Goal: Transaction & Acquisition: Obtain resource

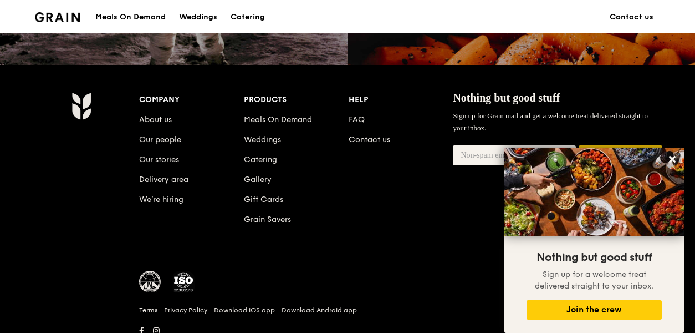
scroll to position [1108, 0]
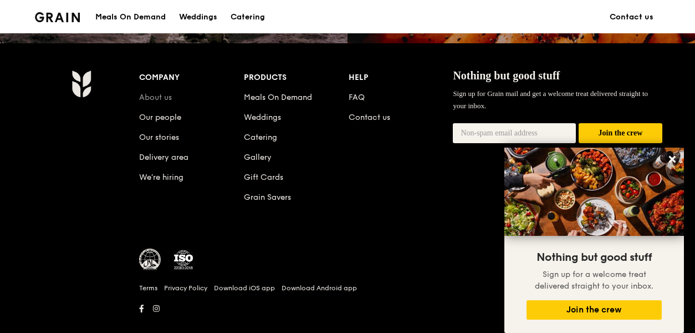
click at [165, 98] on link "About us" at bounding box center [155, 97] width 33 height 9
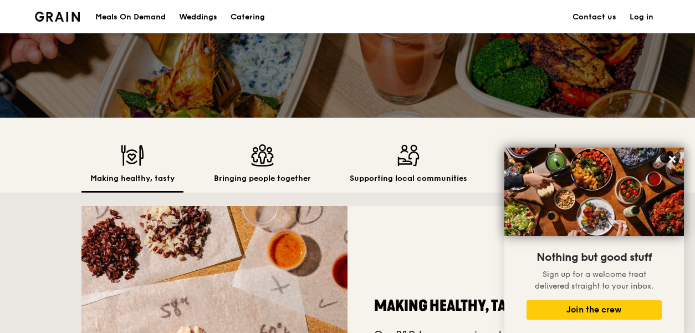
scroll to position [222, 0]
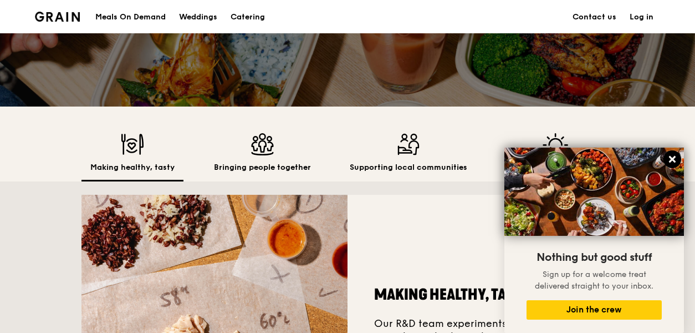
click at [671, 159] on icon at bounding box center [672, 159] width 7 height 7
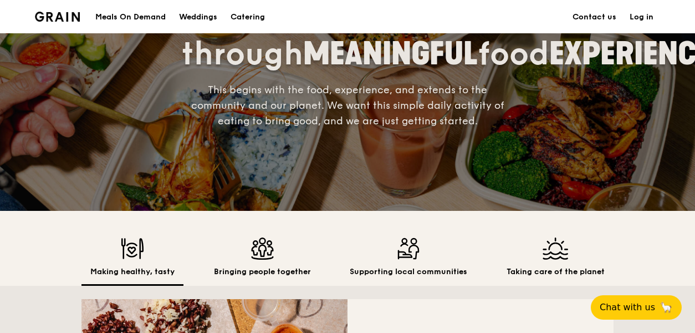
scroll to position [0, 0]
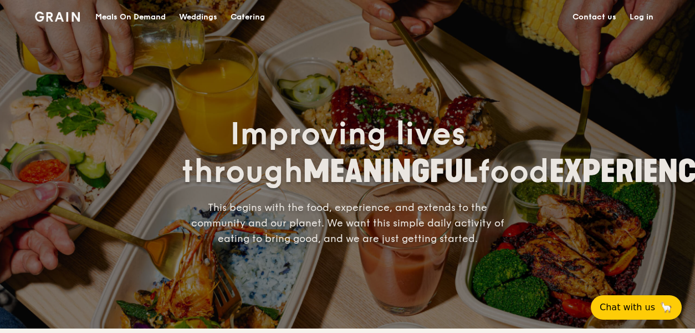
scroll to position [1108, 0]
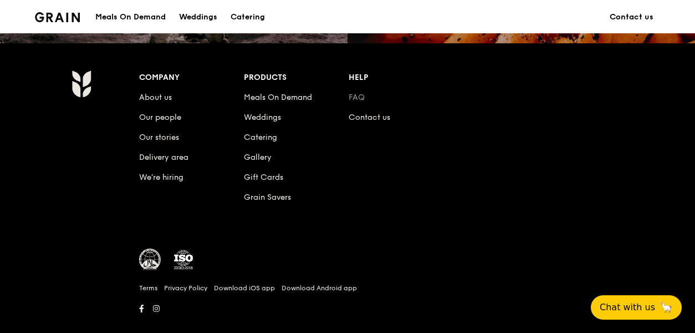
click at [356, 99] on link "FAQ" at bounding box center [357, 97] width 16 height 9
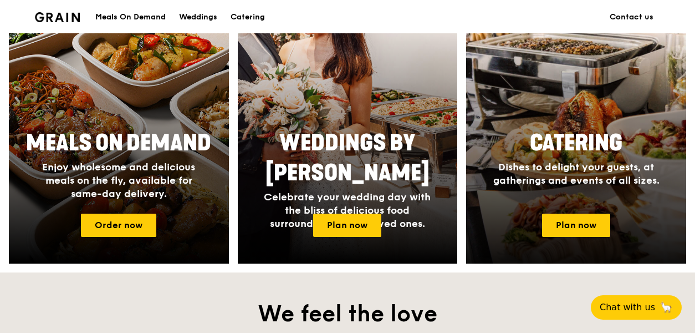
scroll to position [499, 0]
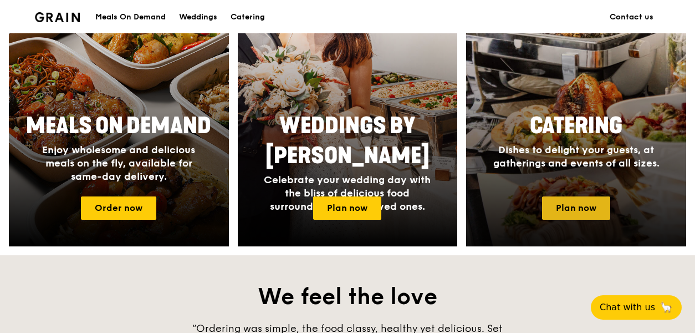
click at [596, 203] on link "Plan now" at bounding box center [576, 207] width 68 height 23
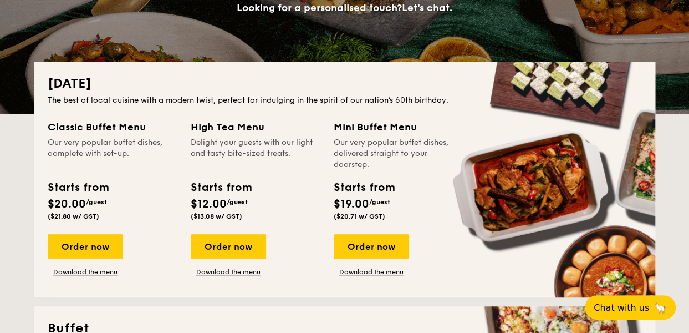
scroll to position [222, 0]
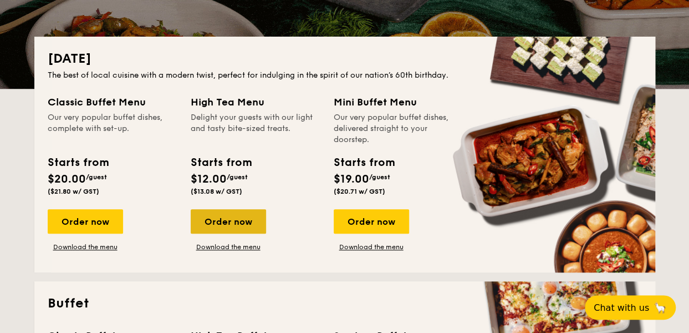
click at [234, 224] on div "Order now" at bounding box center [228, 221] width 75 height 24
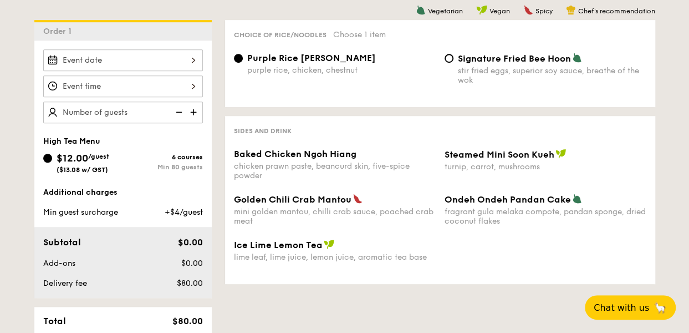
scroll to position [277, 0]
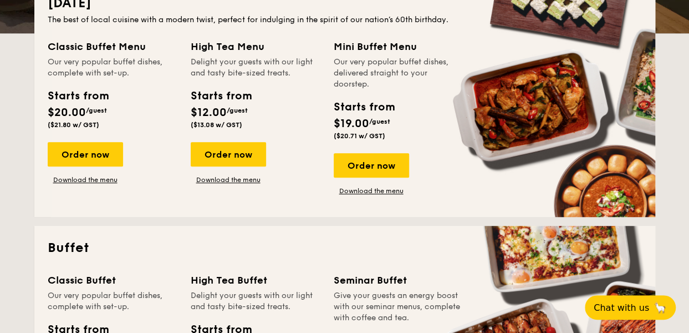
scroll to position [222, 0]
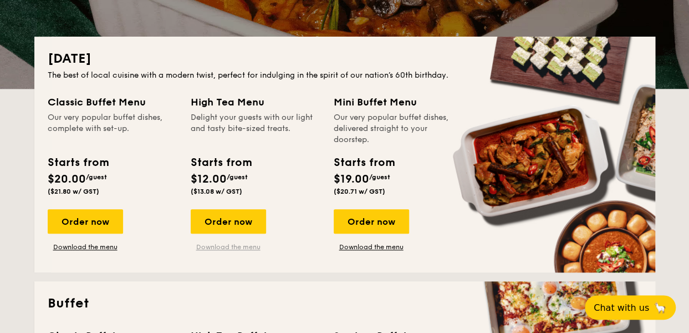
click at [248, 247] on link "Download the menu" at bounding box center [228, 246] width 75 height 9
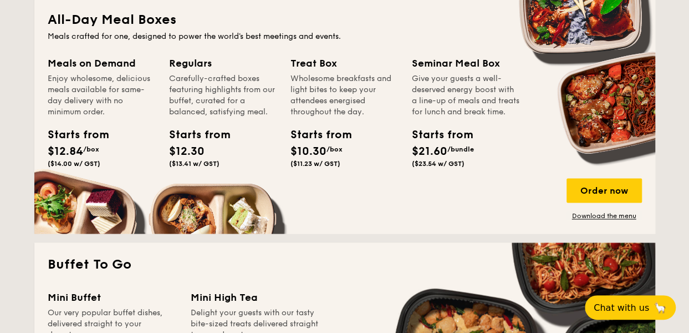
scroll to position [776, 0]
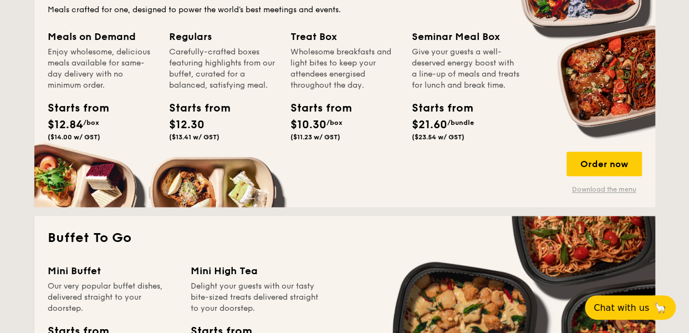
click at [599, 190] on link "Download the menu" at bounding box center [603, 189] width 75 height 9
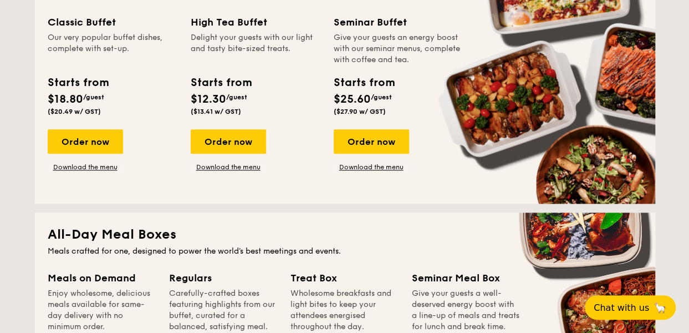
scroll to position [665, 0]
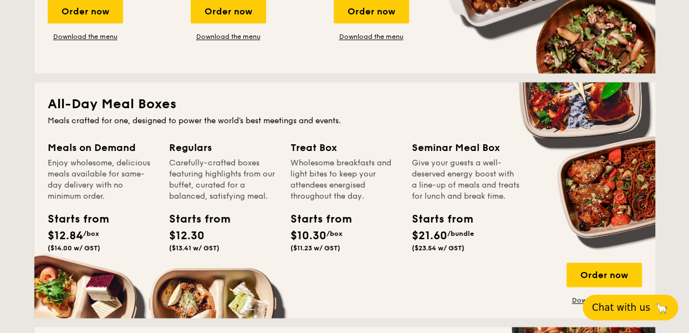
click at [621, 309] on span "Chat with us" at bounding box center [621, 306] width 58 height 11
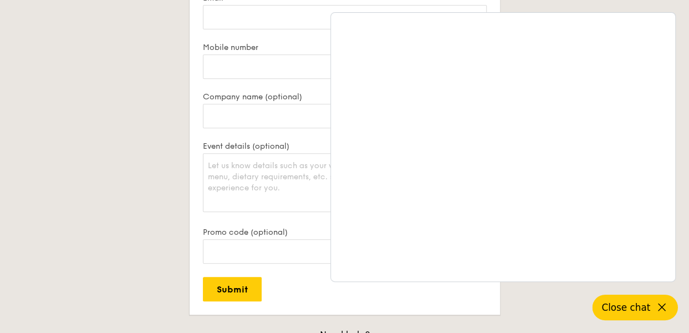
scroll to position [2605, 0]
